Goal: Transaction & Acquisition: Purchase product/service

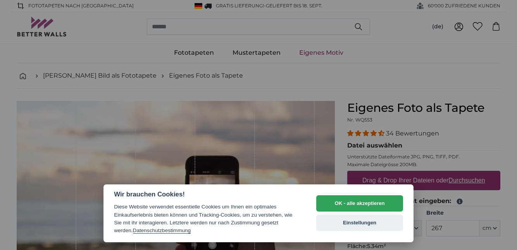
click at [360, 206] on button "OK - alle akzeptieren" at bounding box center [360, 203] width 87 height 16
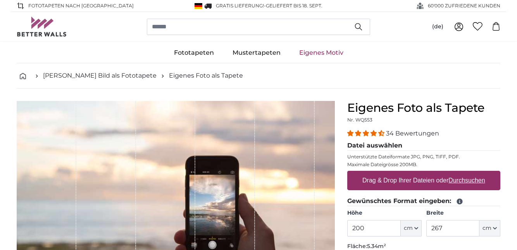
click at [376, 82] on nav "[PERSON_NAME] Bild als Fototapete Eigenes Foto als Tapete" at bounding box center [259, 75] width 484 height 25
click at [418, 229] on button "cm" at bounding box center [411, 228] width 21 height 16
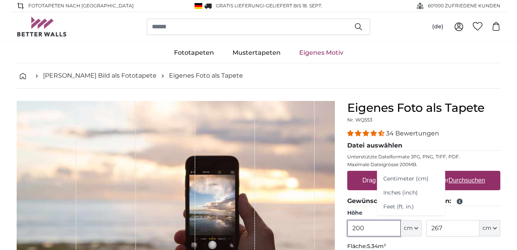
click at [374, 229] on input "200" at bounding box center [374, 228] width 53 height 16
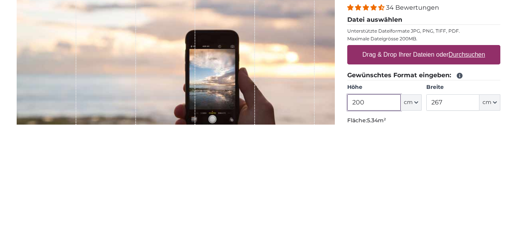
scroll to position [39, 0]
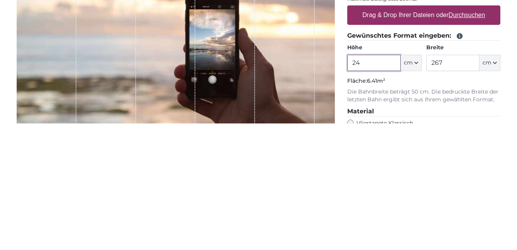
type input "2"
type input "160"
click at [449, 191] on input "267" at bounding box center [453, 189] width 53 height 16
type input "2"
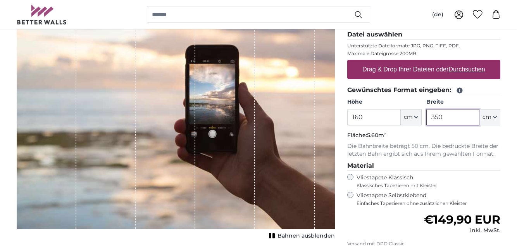
scroll to position [107, 0]
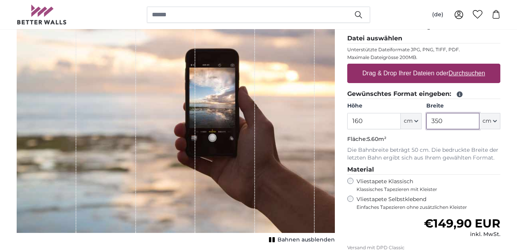
type input "350"
click at [469, 73] on u "Durchsuchen" at bounding box center [467, 73] width 36 height 7
click at [469, 66] on input "Drag & Drop Ihrer Dateien oder Durchsuchen" at bounding box center [424, 65] width 153 height 2
click at [453, 78] on label "Drag & Drop Ihrer Dateien oder Durchsuchen" at bounding box center [424, 74] width 129 height 16
click at [453, 66] on input "Drag & Drop Ihrer Dateien oder Durchsuchen" at bounding box center [424, 65] width 153 height 2
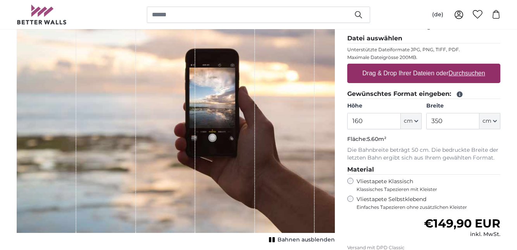
click at [467, 71] on u "Durchsuchen" at bounding box center [467, 73] width 36 height 7
click at [467, 66] on input "Drag & Drop Ihrer Dateien oder Durchsuchen" at bounding box center [424, 65] width 153 height 2
click at [460, 77] on label "Drag & Drop Ihrer Dateien oder Durchsuchen" at bounding box center [424, 74] width 129 height 16
click at [460, 66] on input "Drag & Drop Ihrer Dateien oder Durchsuchen" at bounding box center [424, 65] width 153 height 2
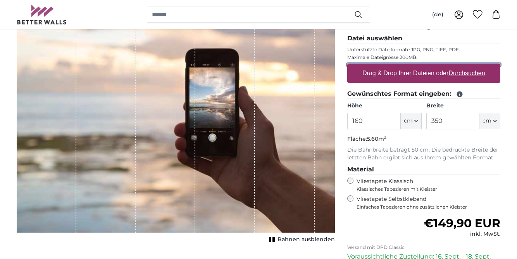
type input "**********"
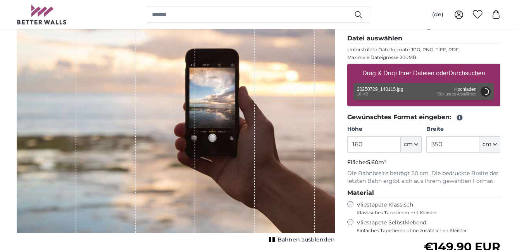
click at [461, 96] on div "Entfernen Nochmal versuchen Entfernen Hochladen Abbrechen Nochmal versuchen Ent…" at bounding box center [424, 91] width 141 height 17
click at [486, 92] on button "Abbrechen" at bounding box center [486, 91] width 10 height 10
click at [469, 74] on u "Durchsuchen" at bounding box center [467, 73] width 36 height 7
click at [469, 66] on input "Drag & Drop Ihrer Dateien oder Durchsuchen" at bounding box center [424, 65] width 153 height 2
click at [470, 76] on u "Durchsuchen" at bounding box center [467, 73] width 36 height 7
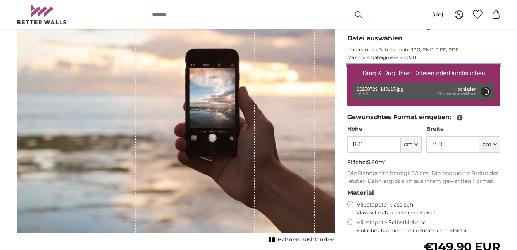
click at [470, 66] on input "Drag & Drop Ihrer Dateien oder Durchsuchen" at bounding box center [424, 65] width 153 height 2
click at [473, 75] on u "Durchsuchen" at bounding box center [467, 73] width 36 height 7
click at [473, 66] on input "Drag & Drop Ihrer Dateien oder Durchsuchen" at bounding box center [424, 65] width 153 height 2
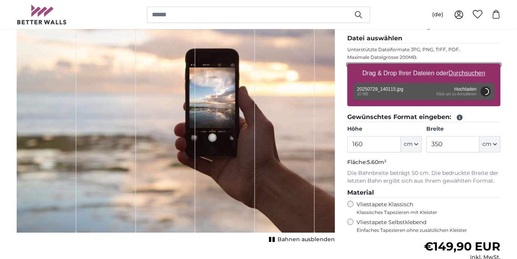
type input "**********"
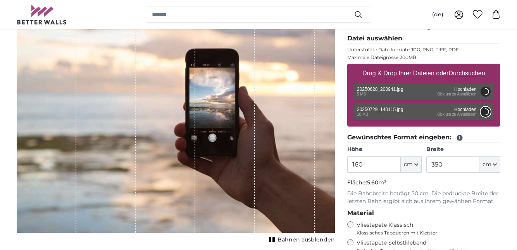
click at [488, 117] on button "Abbrechen" at bounding box center [486, 112] width 10 height 10
click at [463, 114] on div "Entfernen Nochmal versuchen Entfernen Hochladen Abbrechen Nochmal versuchen Ent…" at bounding box center [424, 111] width 141 height 17
click at [395, 112] on div "Entfernen Nochmal versuchen Entfernen Hochladen Abbrechen Nochmal versuchen Ent…" at bounding box center [424, 111] width 141 height 17
click at [484, 114] on button "Abbrechen" at bounding box center [486, 112] width 10 height 10
click at [485, 116] on button "Abbrechen" at bounding box center [486, 112] width 10 height 10
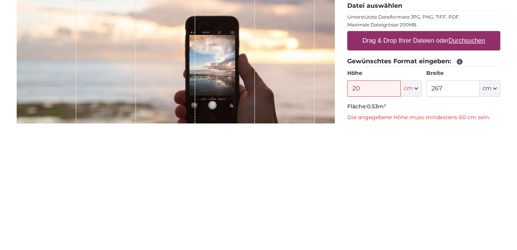
type input "2"
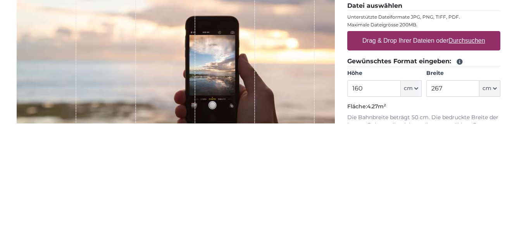
type input "160"
click at [441, 214] on input "267" at bounding box center [453, 215] width 53 height 16
type input "2"
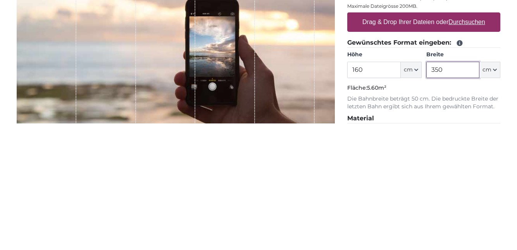
scroll to position [32, 0]
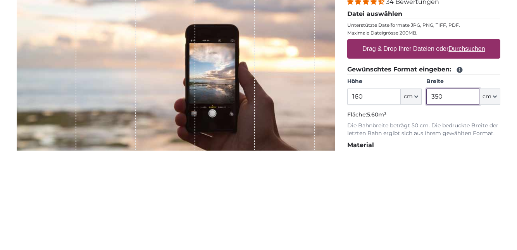
type input "350"
click at [470, 147] on u "Durchsuchen" at bounding box center [467, 148] width 36 height 7
click at [470, 141] on input "Drag & Drop Ihrer Dateien oder Durchsuchen" at bounding box center [424, 140] width 153 height 2
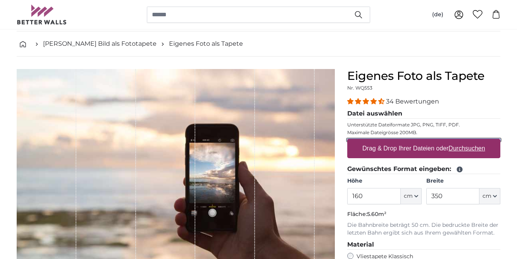
type input "**********"
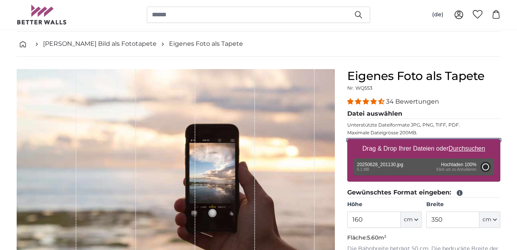
type input "200"
type input "266"
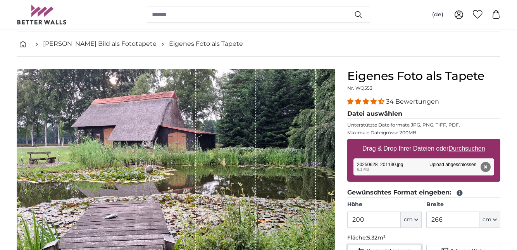
click at [386, 249] on span "Horizontal spiegeln" at bounding box center [389, 250] width 45 height 6
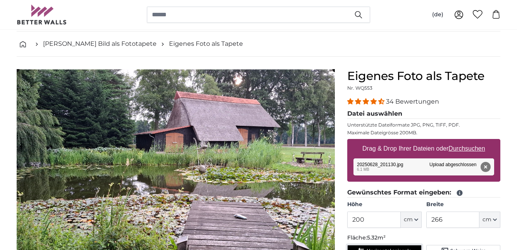
click at [389, 249] on span "Horizontal spiegeln" at bounding box center [389, 250] width 45 height 6
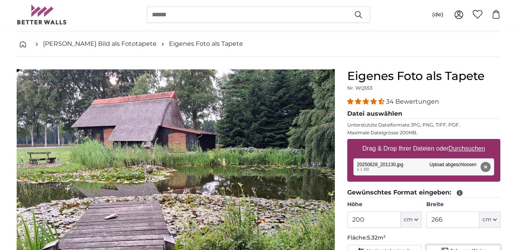
click at [467, 249] on span "Schwarz-Weiss" at bounding box center [468, 250] width 35 height 6
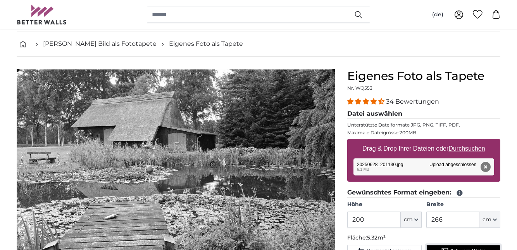
click at [461, 249] on span "Schwarz-Weiss" at bounding box center [468, 250] width 35 height 6
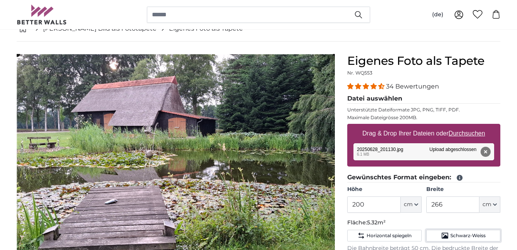
scroll to position [47, 0]
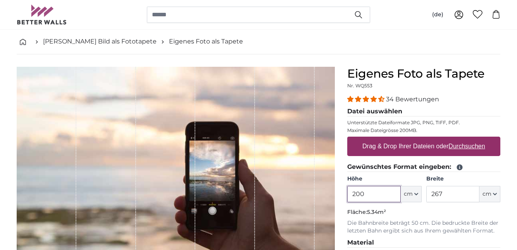
click at [377, 195] on input "200" at bounding box center [374, 194] width 53 height 16
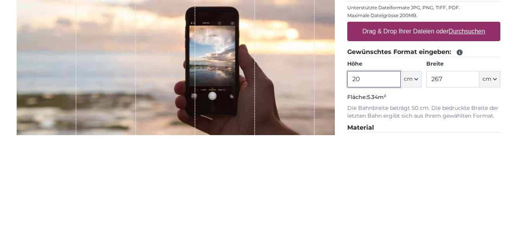
type input "2"
type input "160"
click at [455, 193] on input "267" at bounding box center [453, 194] width 53 height 16
type input "2"
type input "350"
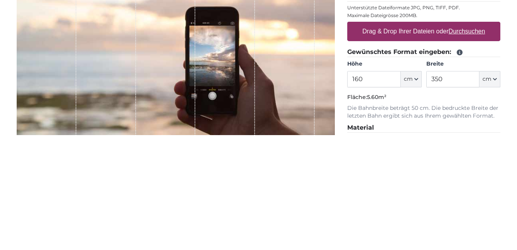
click at [463, 145] on u "Durchsuchen" at bounding box center [467, 146] width 36 height 7
click at [463, 139] on input "Drag & Drop Ihrer Dateien oder Durchsuchen" at bounding box center [424, 138] width 153 height 2
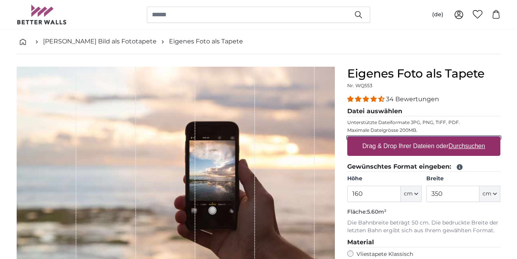
type input "**********"
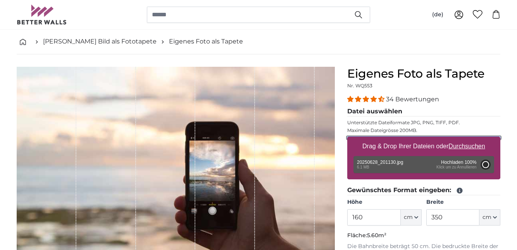
type input "200"
type input "266"
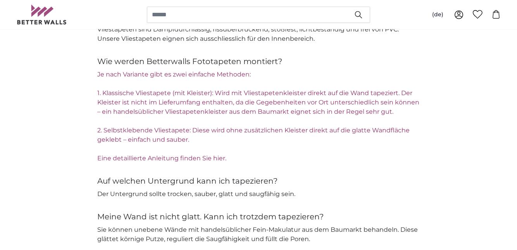
scroll to position [1164, 0]
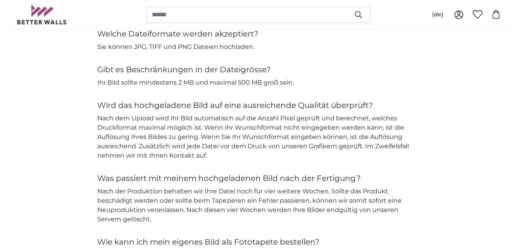
click at [454, 151] on div "Fragen zu eigenen Bildern Welche Dateiformate werden akzeptiert? Sie können JPG…" at bounding box center [258, 138] width 496 height 262
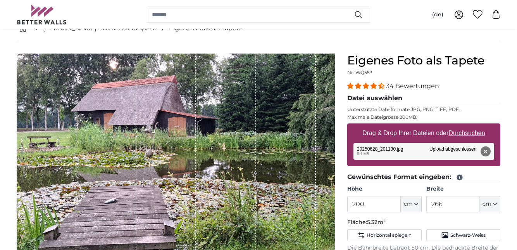
scroll to position [45, 0]
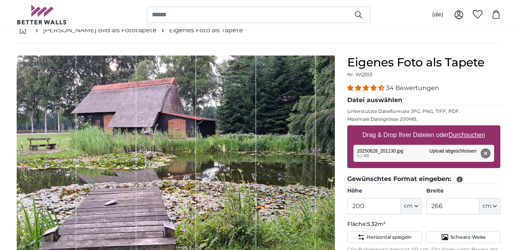
click at [487, 155] on button "Entfernen" at bounding box center [486, 153] width 10 height 10
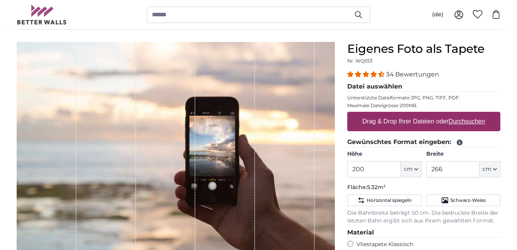
scroll to position [0, 0]
